Goal: Information Seeking & Learning: Find specific fact

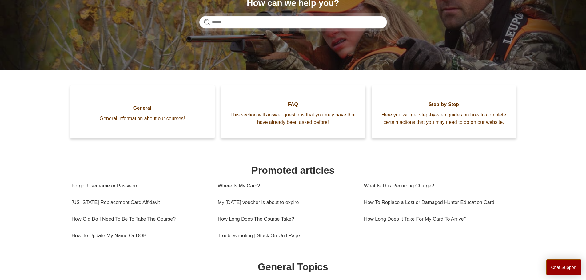
scroll to position [92, 0]
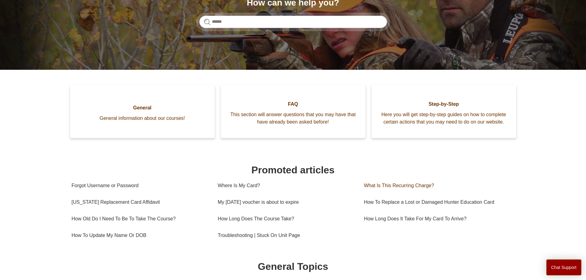
click at [409, 186] on link "What Is This Recurring Charge?" at bounding box center [437, 185] width 146 height 17
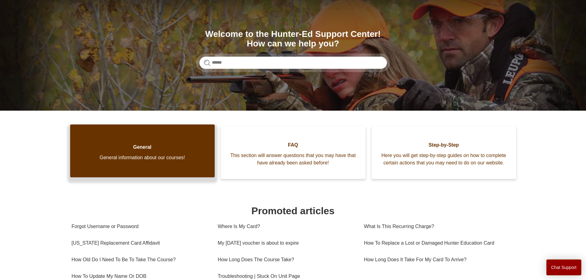
scroll to position [0, 0]
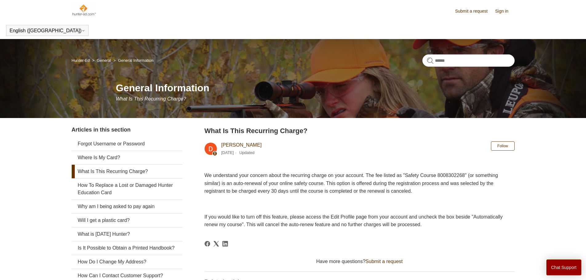
click at [502, 14] on link "Sign in" at bounding box center [504, 11] width 19 height 6
